Goal: Navigation & Orientation: Find specific page/section

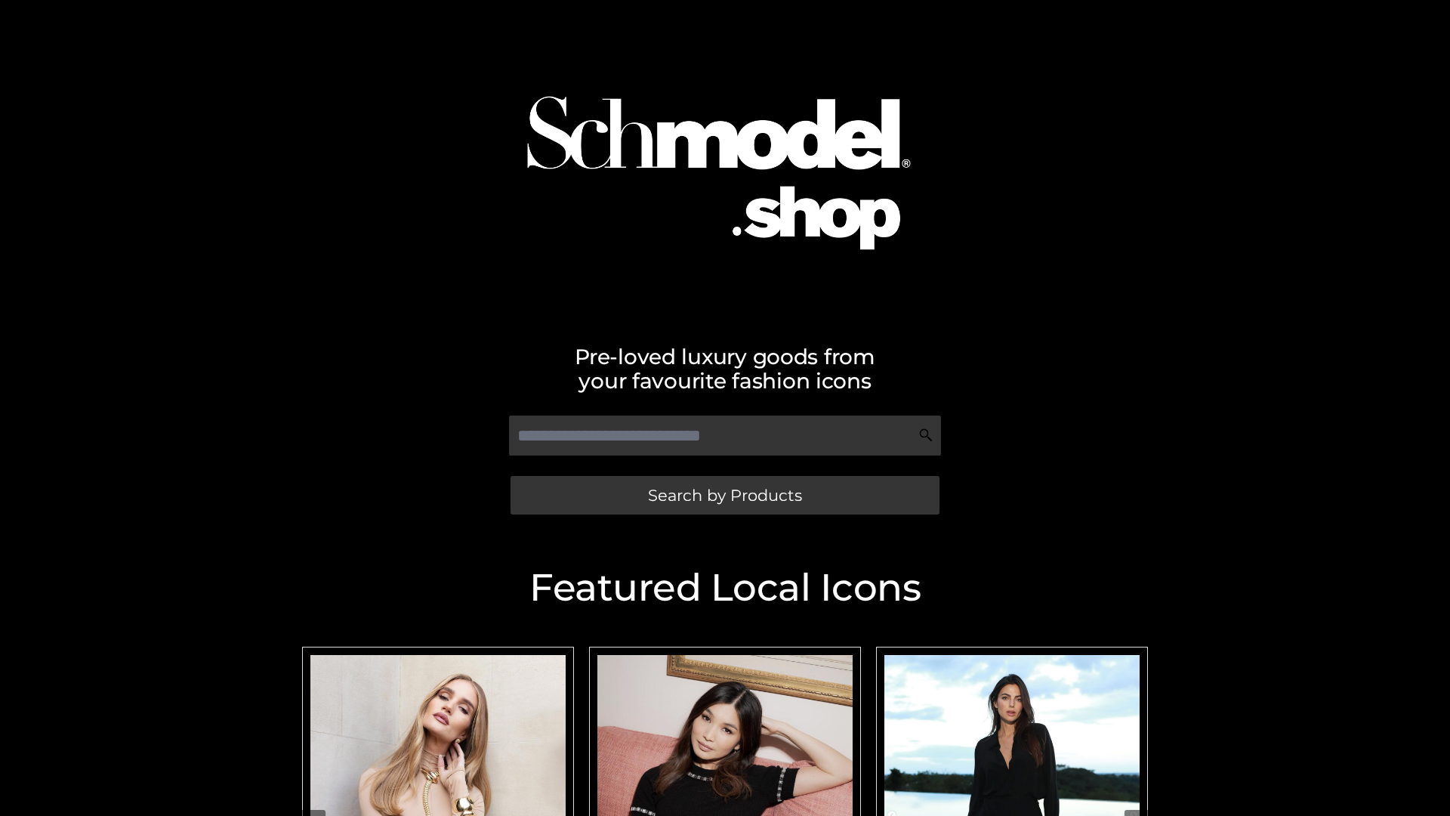
click at [724, 495] on span "Search by Products" at bounding box center [725, 495] width 154 height 16
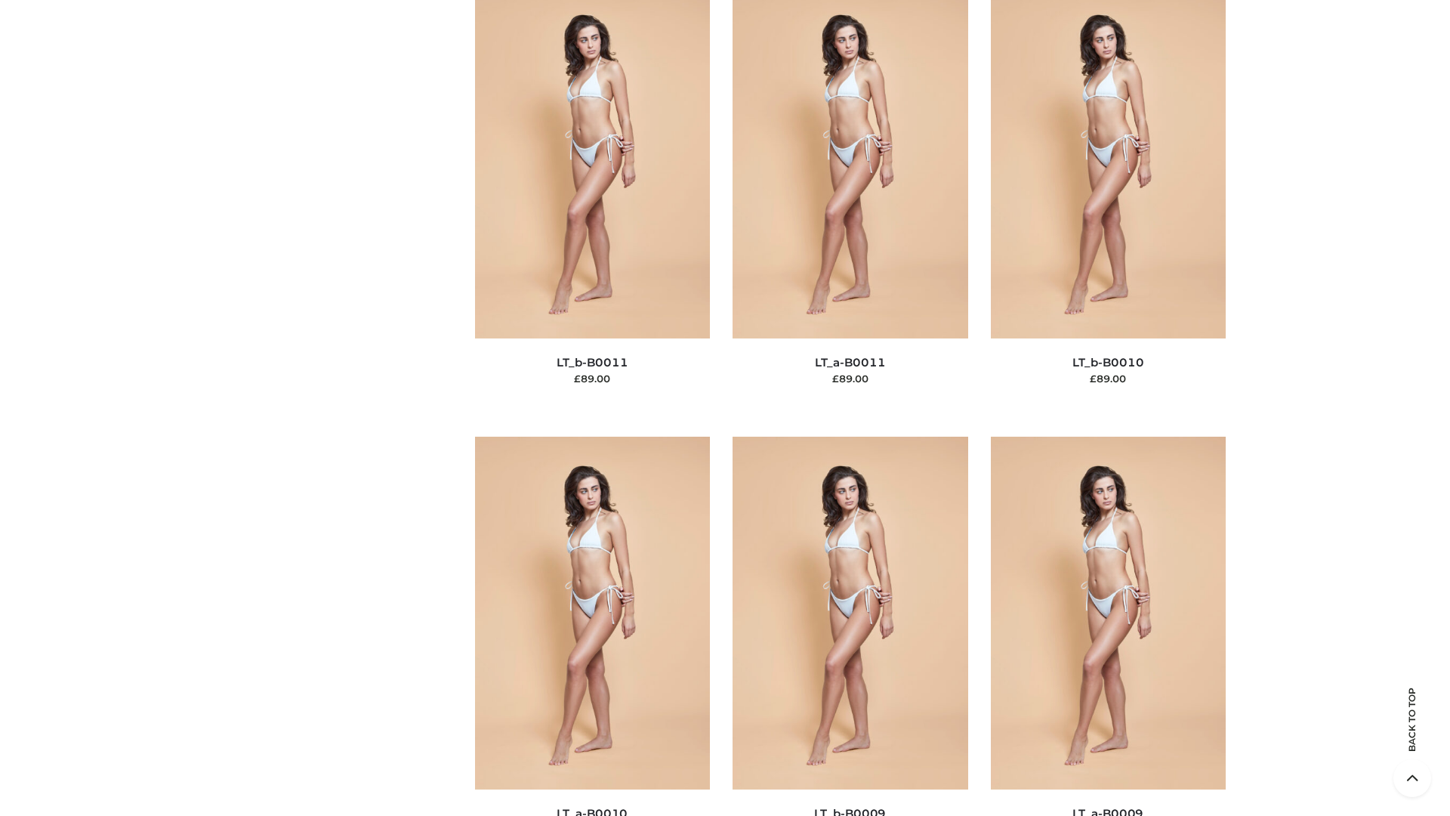
scroll to position [6782, 0]
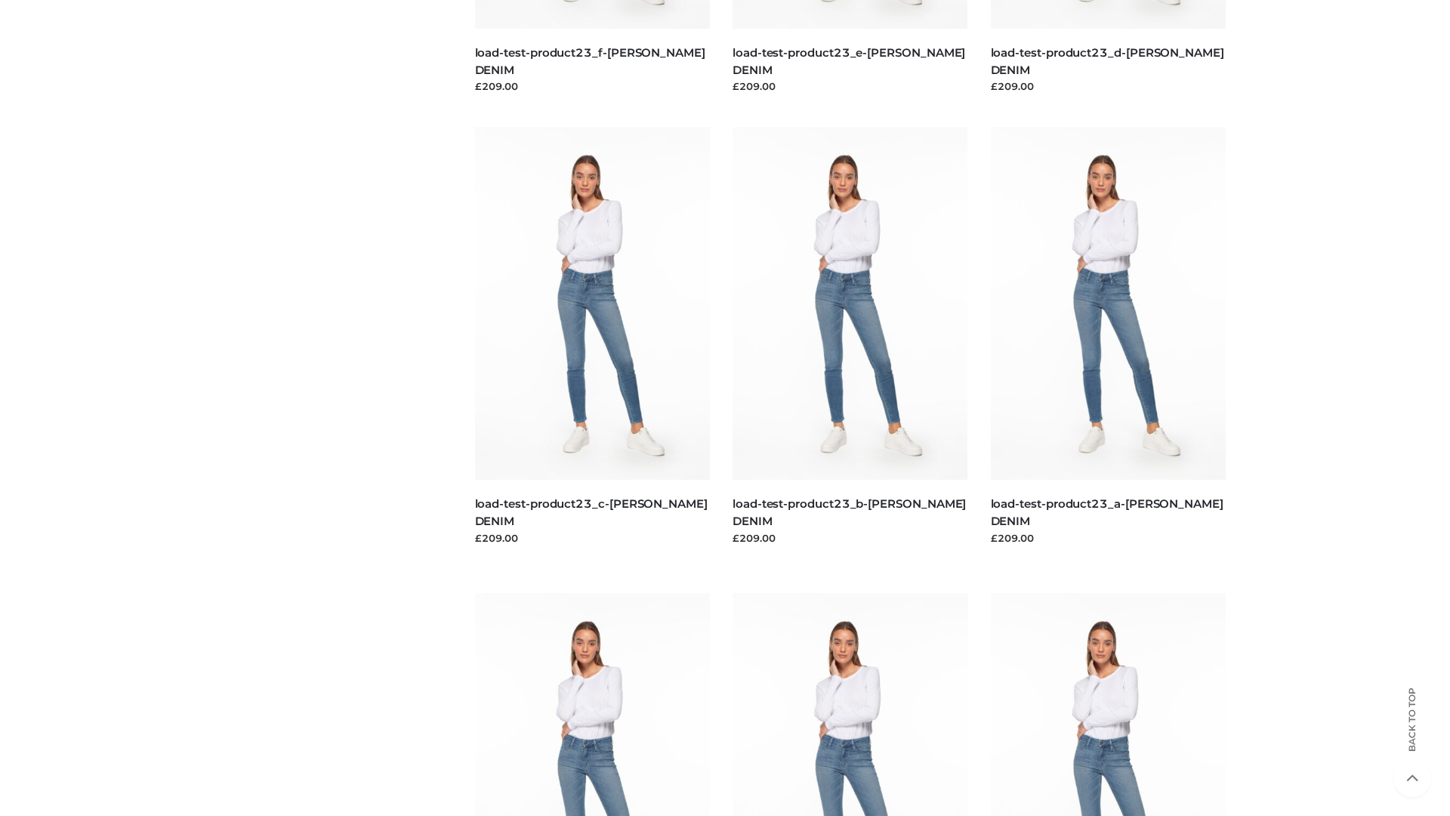
scroll to position [1325, 0]
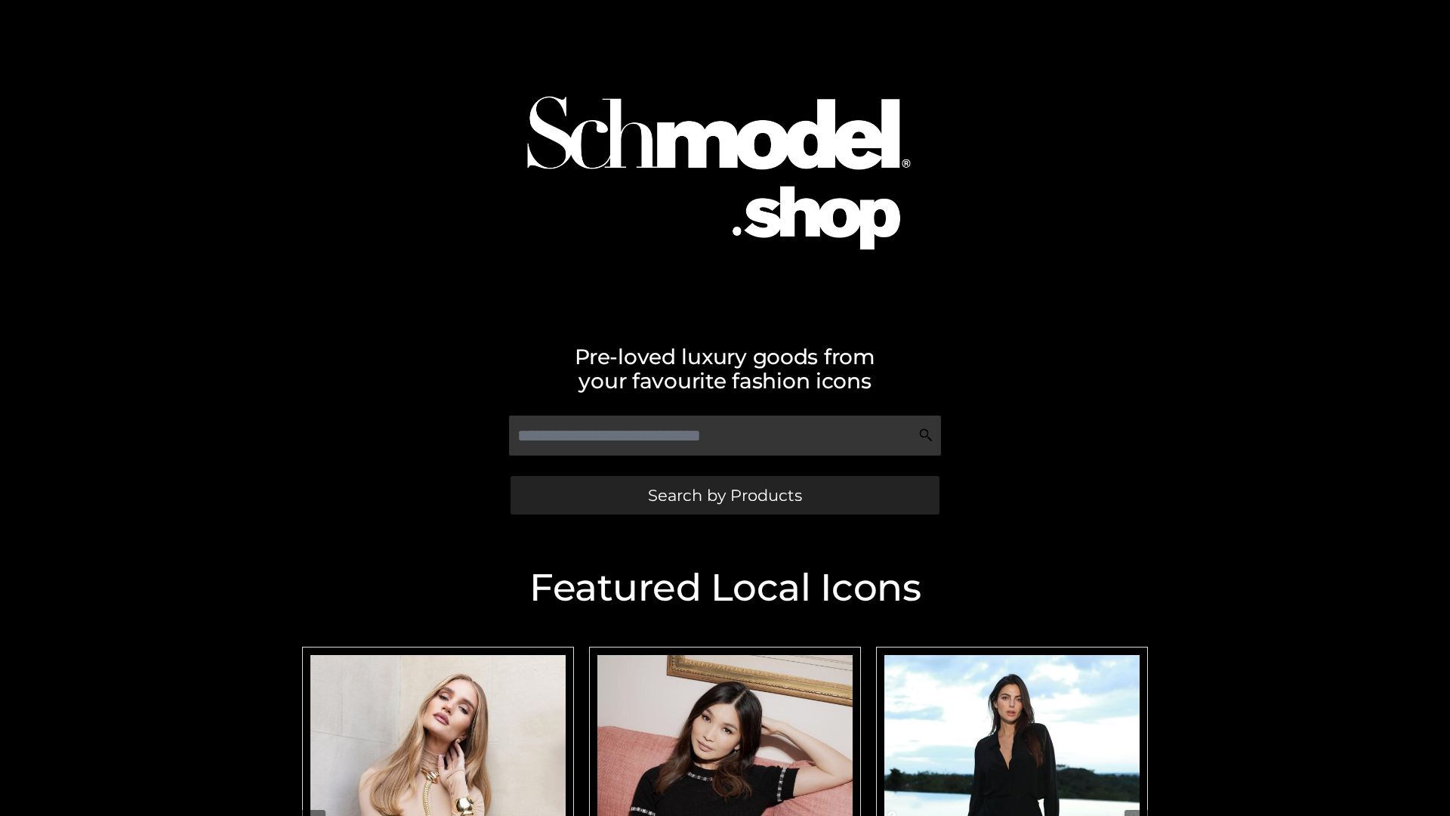
click at [724, 495] on span "Search by Products" at bounding box center [725, 495] width 154 height 16
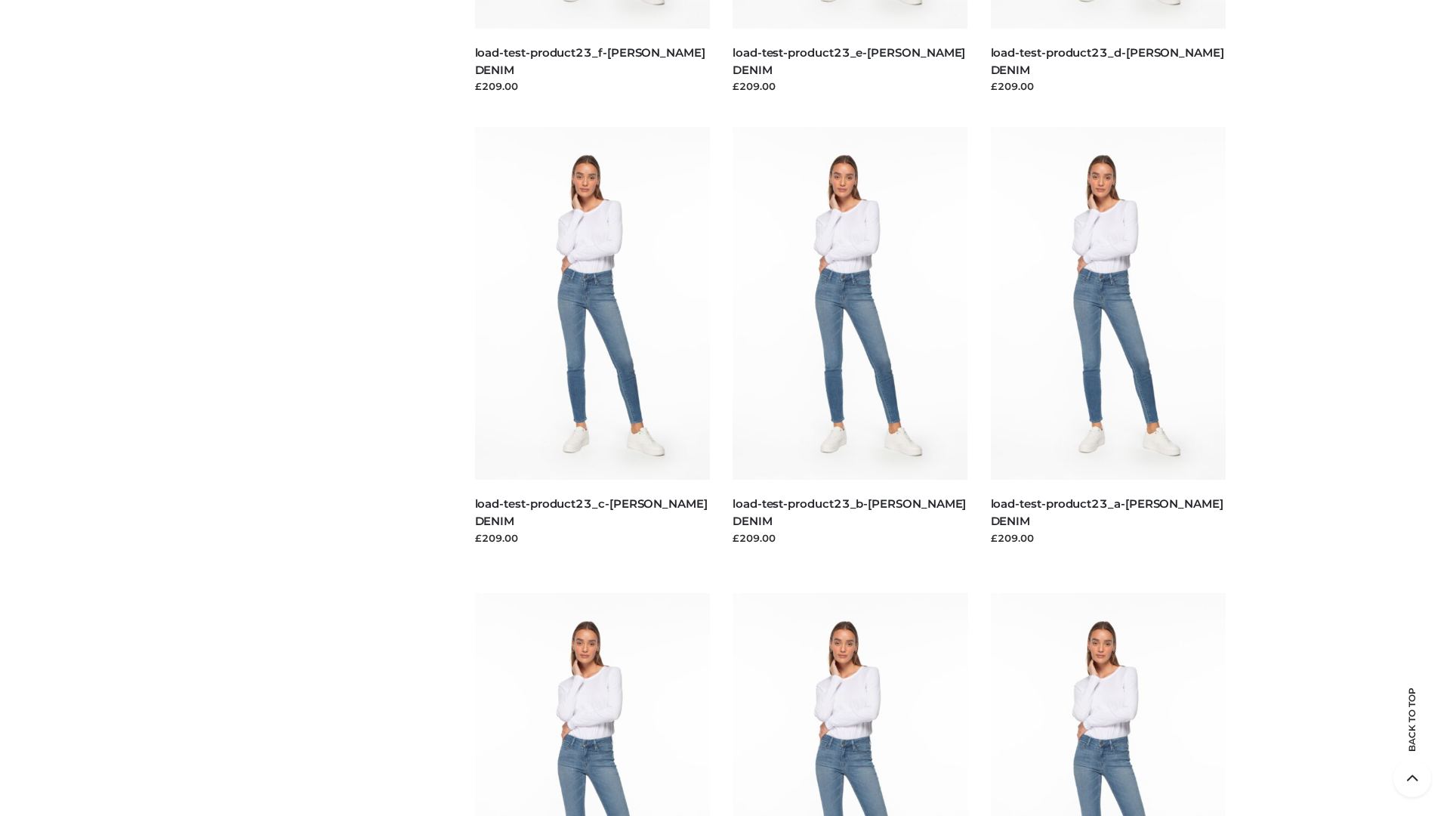
scroll to position [3144, 0]
